Goal: Find specific page/section

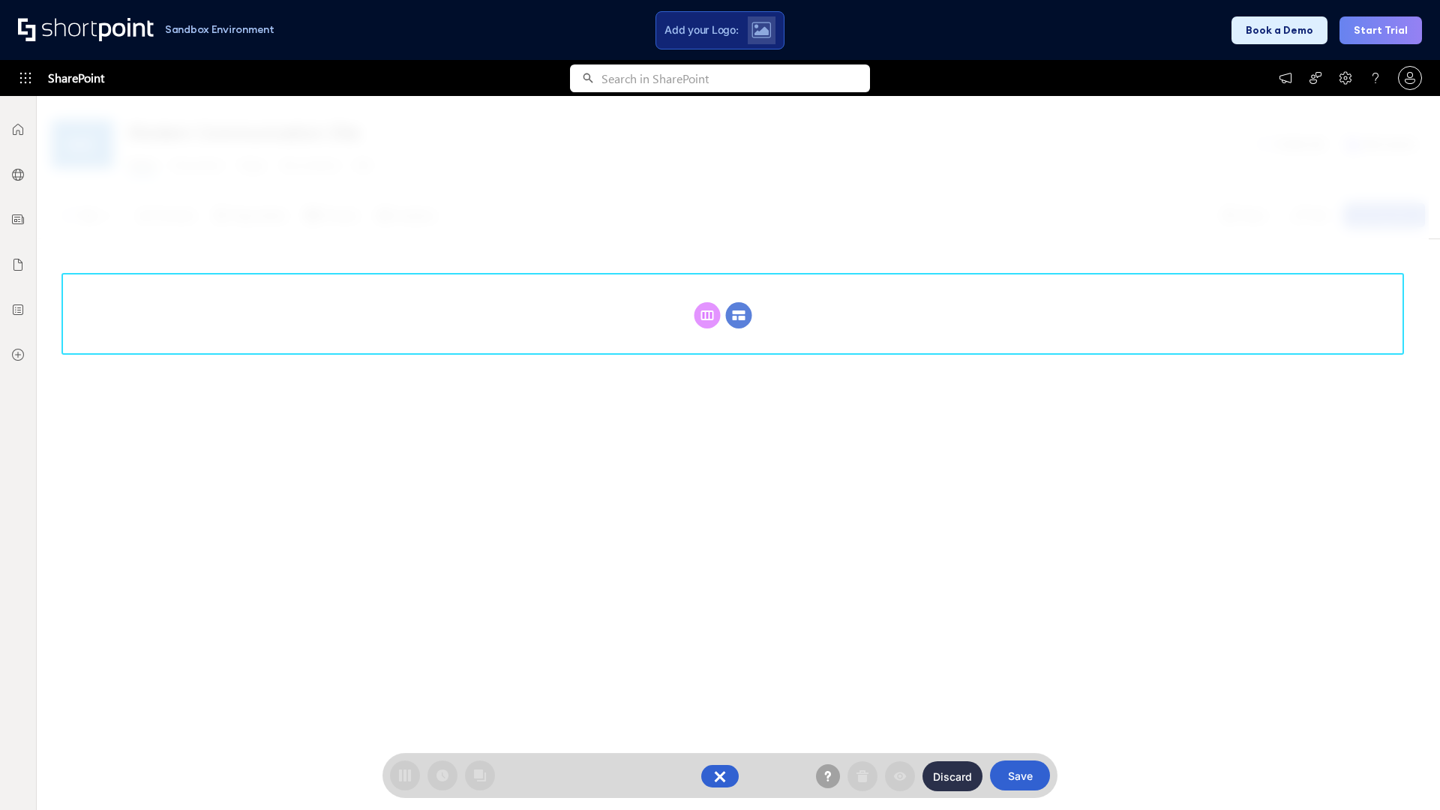
scroll to position [206, 0]
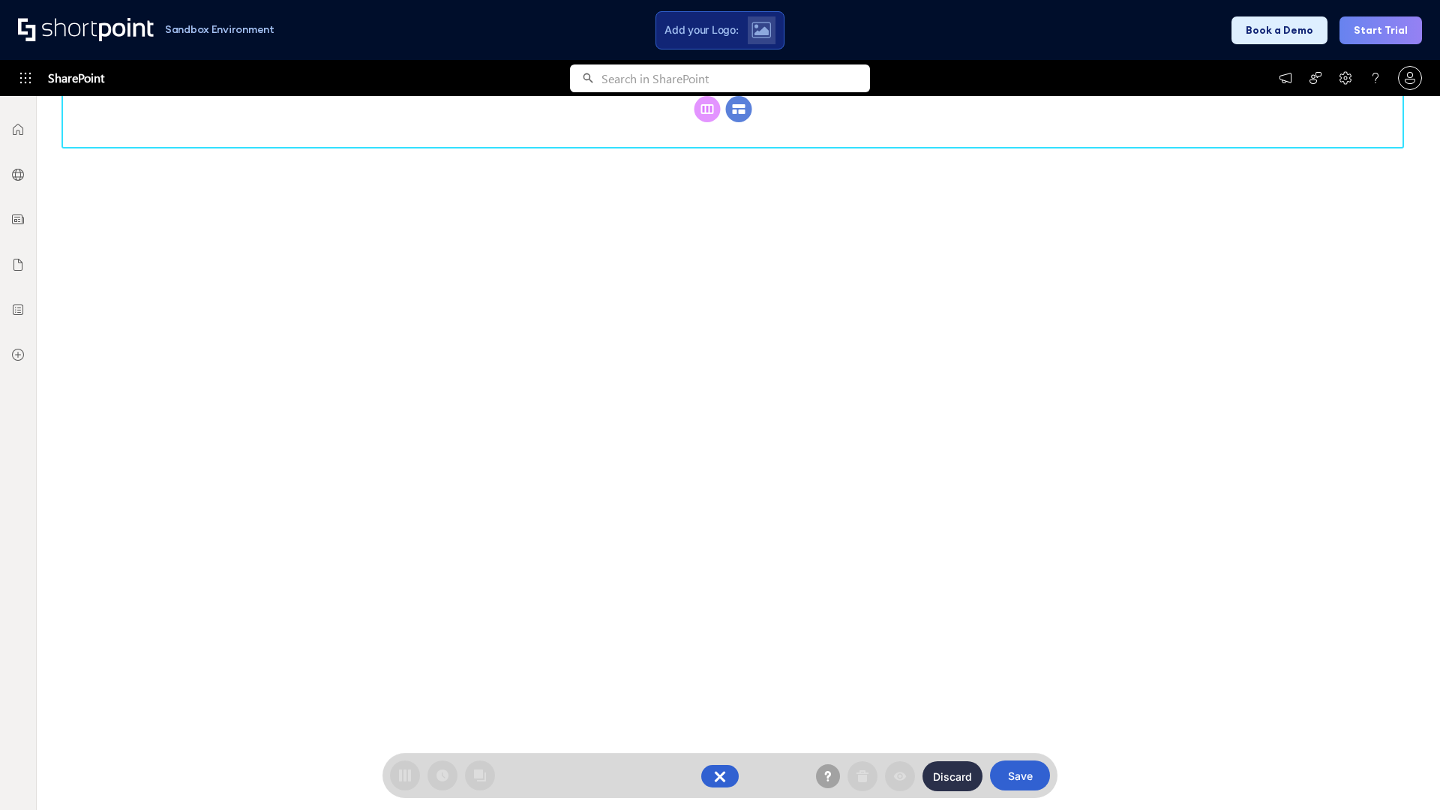
click at [739, 122] on circle at bounding box center [739, 109] width 26 height 26
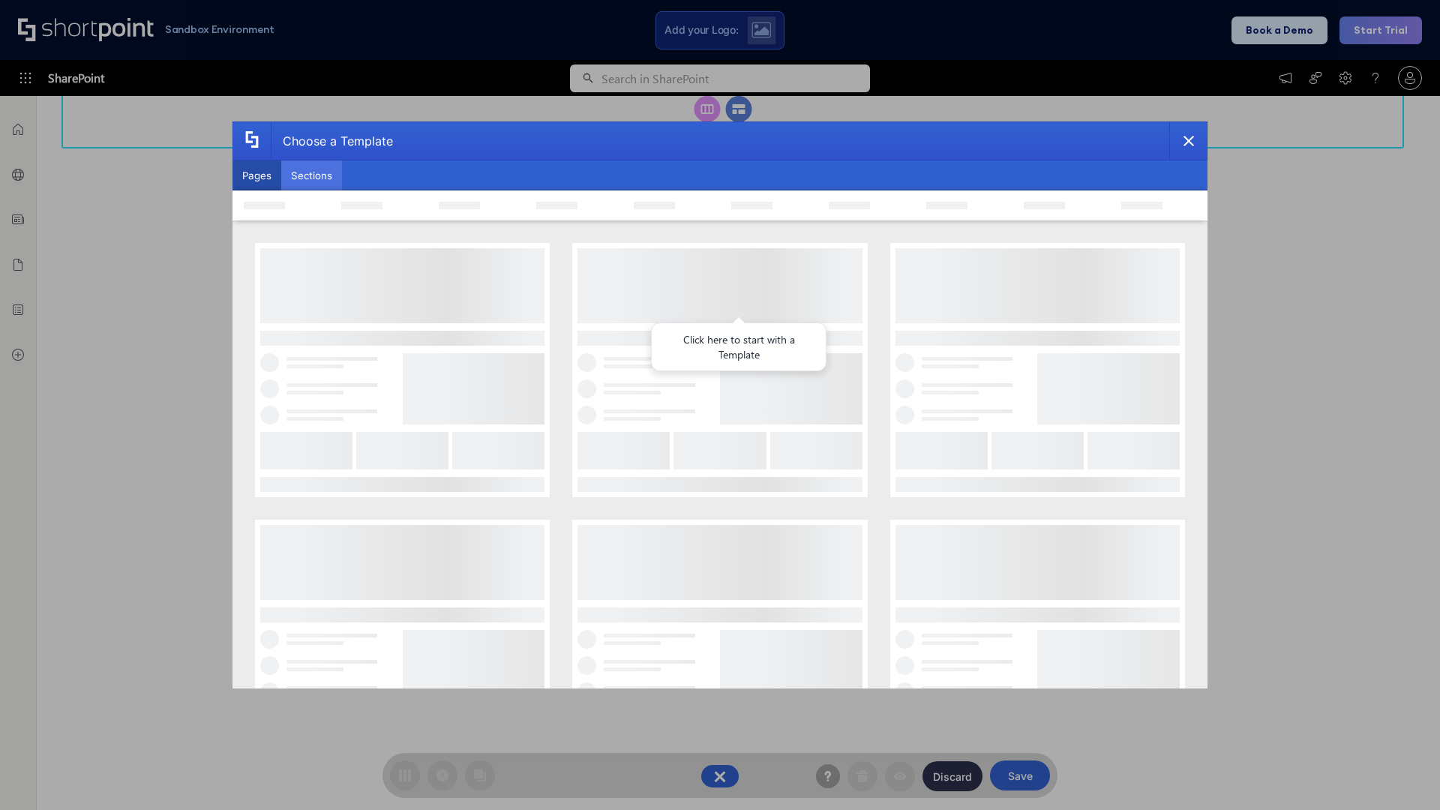
click at [311, 175] on button "Sections" at bounding box center [311, 175] width 61 height 30
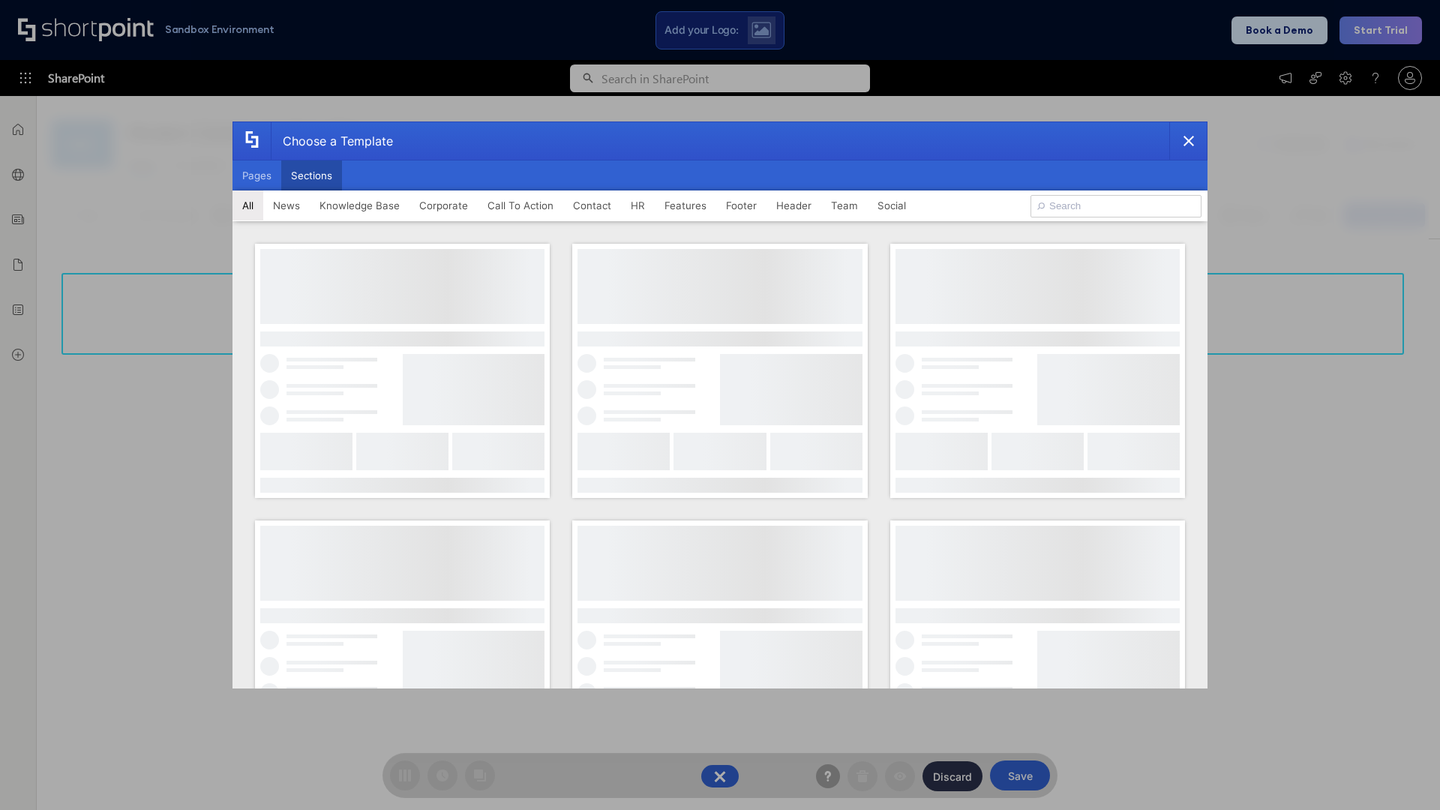
type input "FAQ 6"
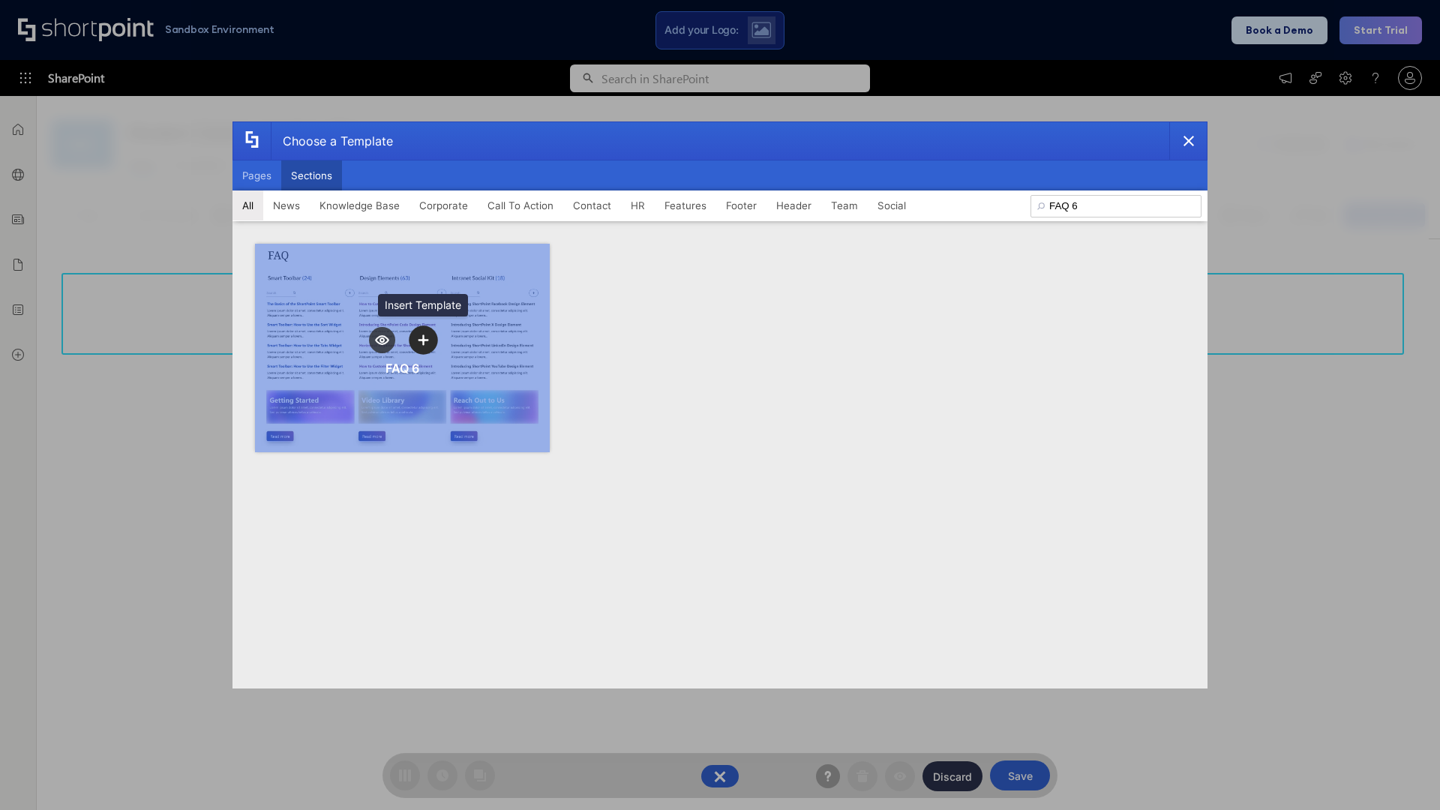
click at [423, 340] on icon "template selector" at bounding box center [423, 340] width 10 height 10
